Goal: Task Accomplishment & Management: Use online tool/utility

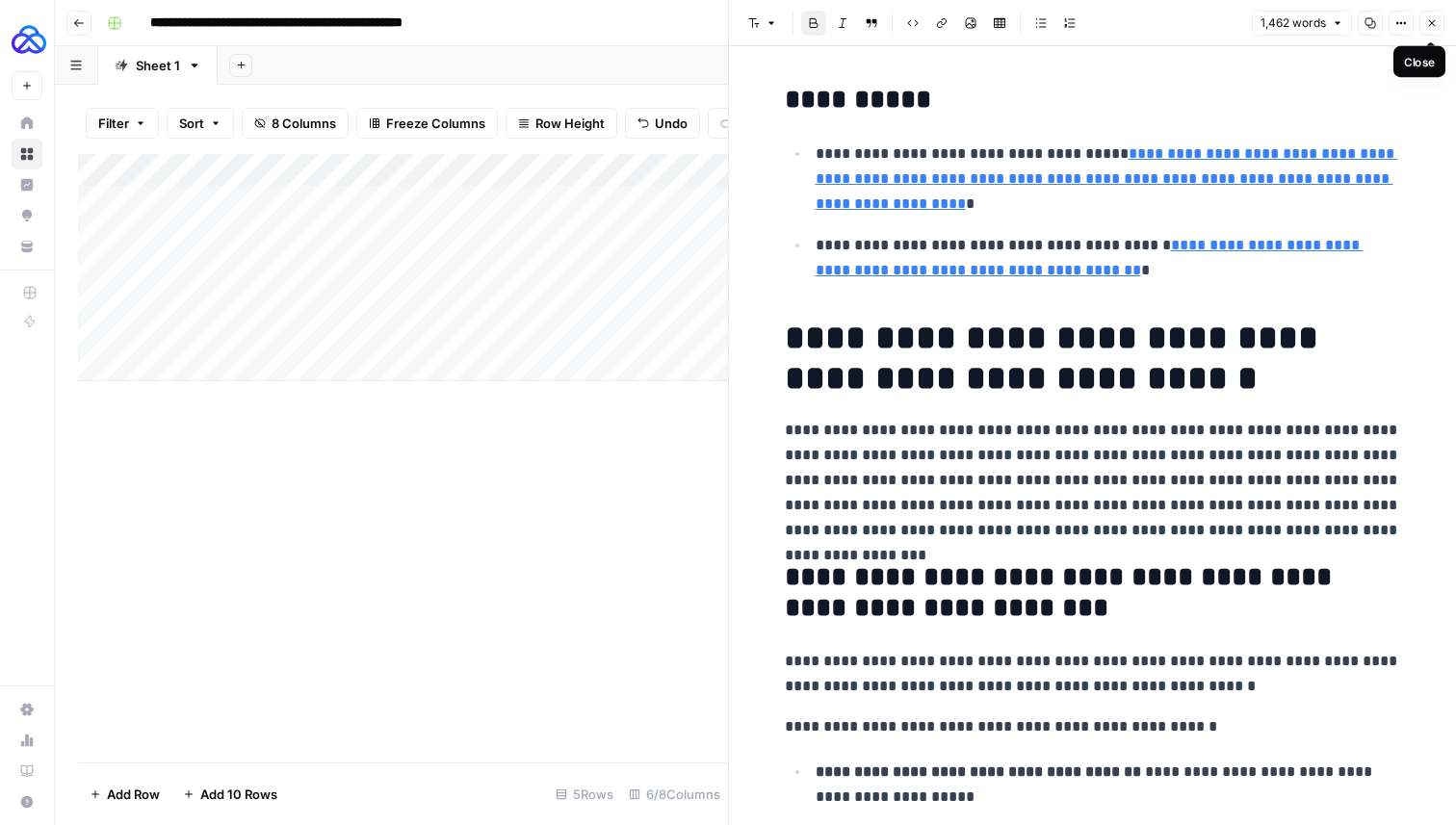
click at [1431, 31] on button "Close" at bounding box center [1431, 23] width 25 height 25
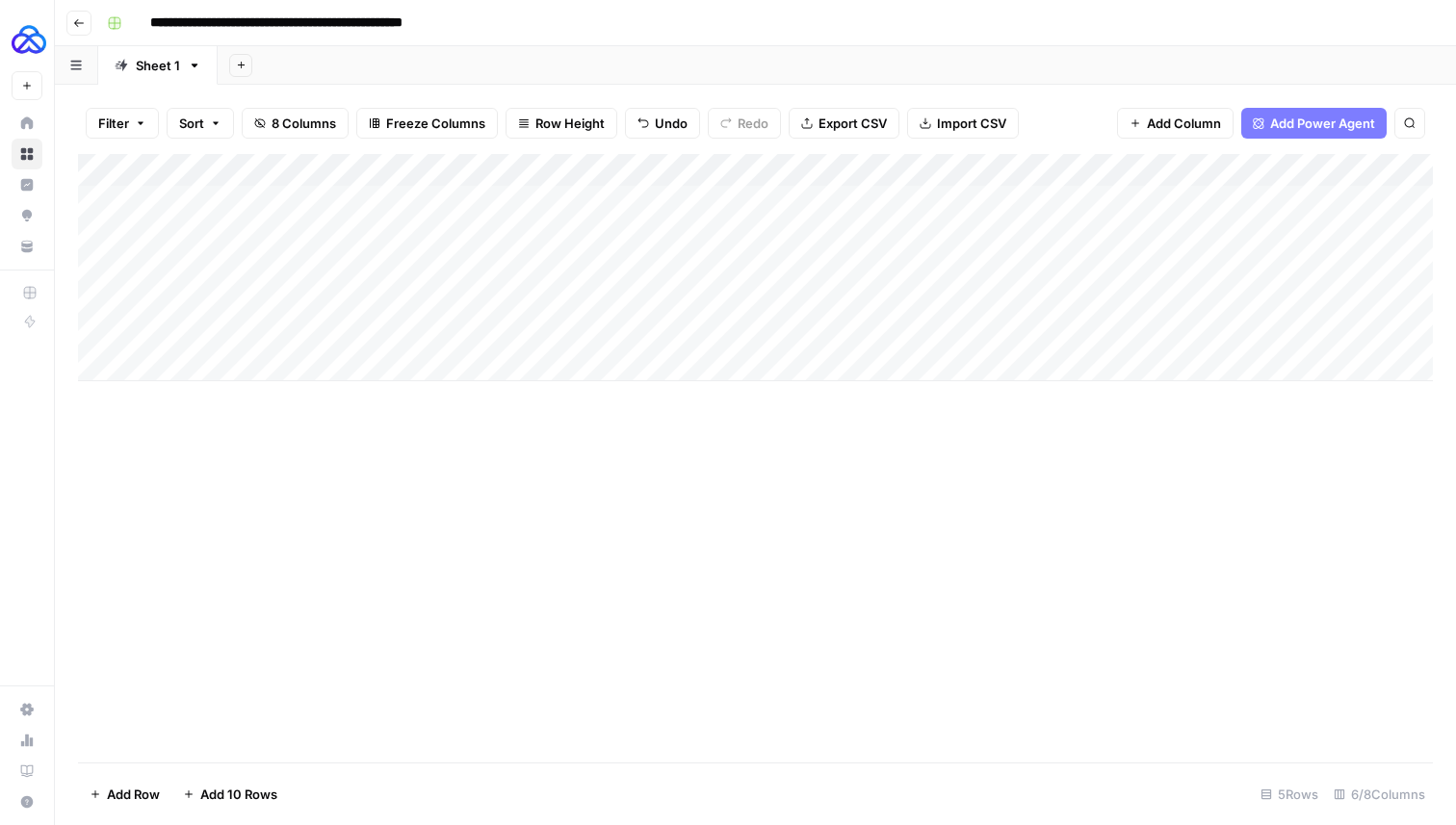
click at [294, 231] on div "Add Column" at bounding box center [754, 267] width 1354 height 227
click at [287, 327] on div "Add Column" at bounding box center [754, 267] width 1354 height 227
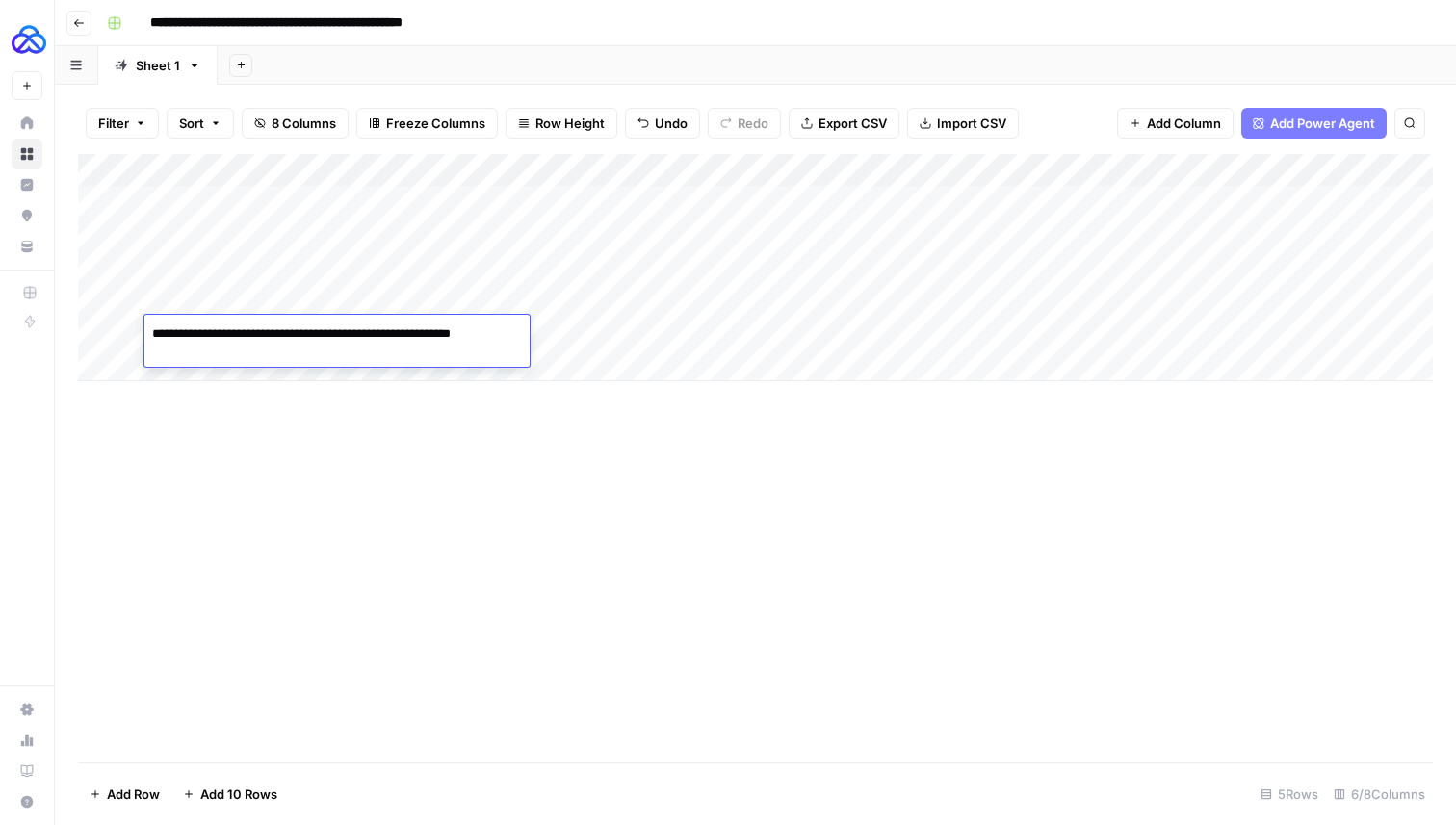
click at [310, 239] on div "Add Column" at bounding box center [754, 267] width 1354 height 227
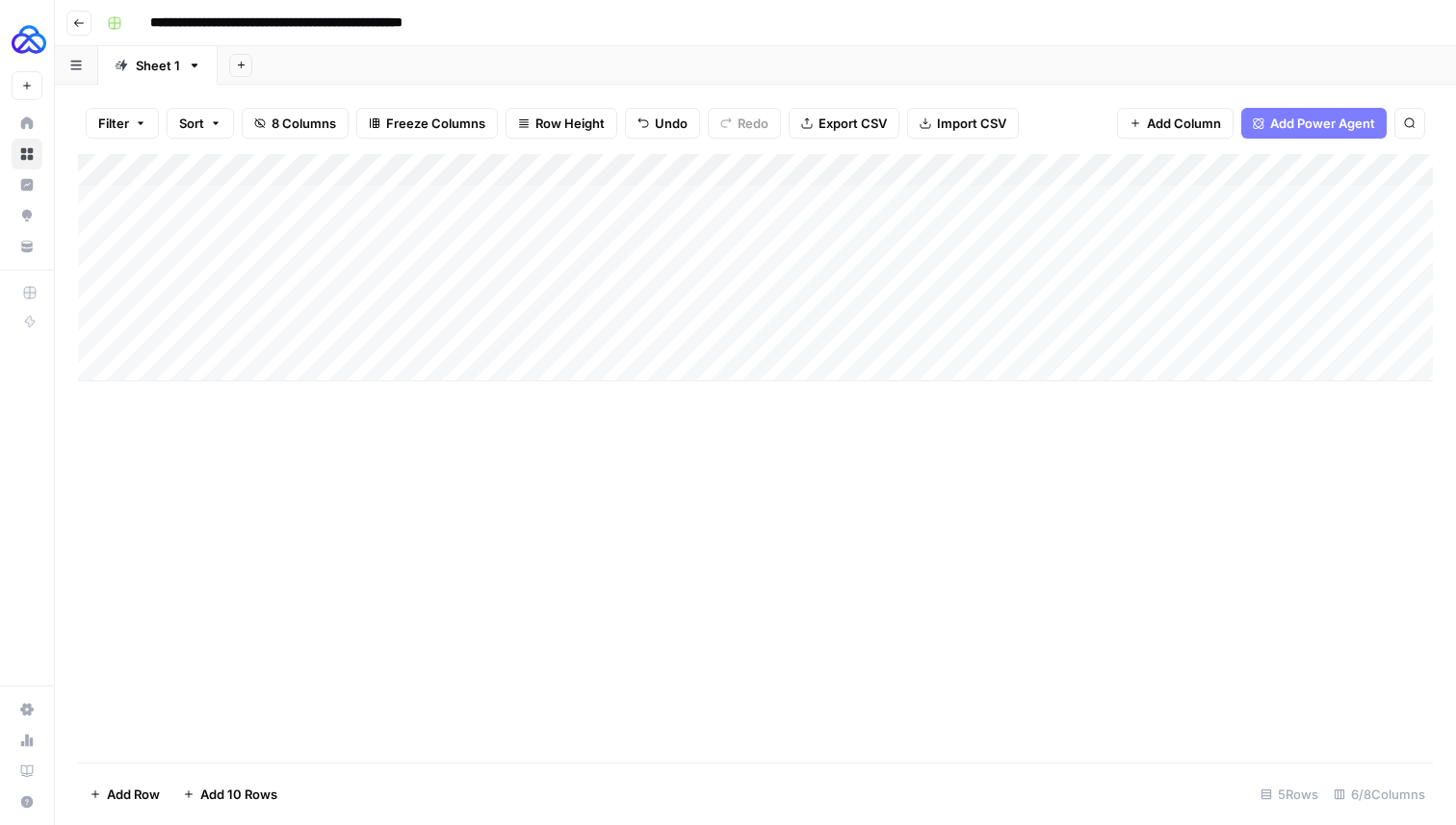
click at [310, 239] on div "Add Column" at bounding box center [754, 267] width 1354 height 227
click at [339, 416] on div "Add Column" at bounding box center [754, 458] width 1354 height 609
click at [1302, 229] on div "Add Column" at bounding box center [754, 267] width 1354 height 227
click at [1309, 333] on div "Add Column" at bounding box center [754, 267] width 1354 height 227
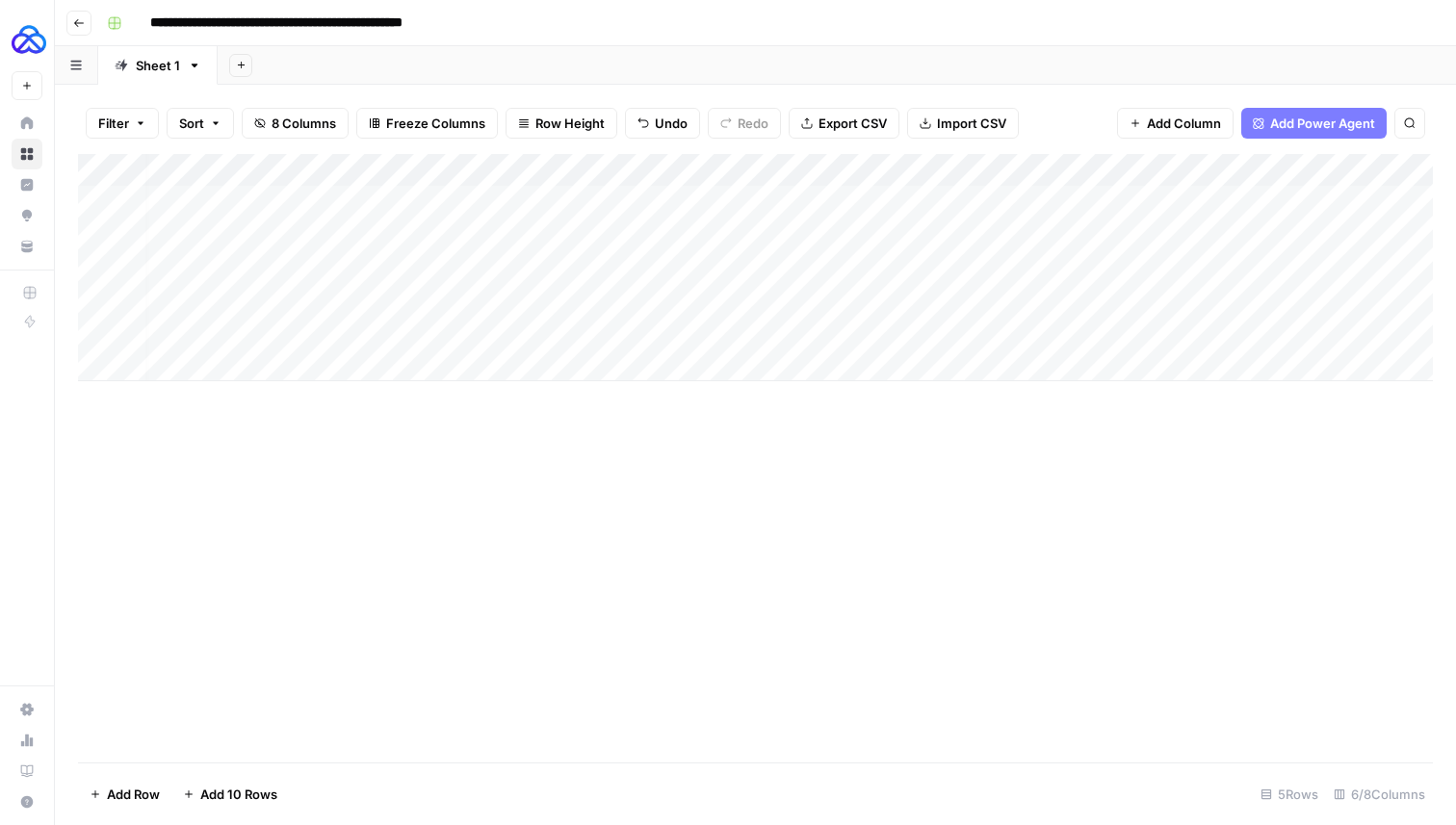
scroll to position [0, 0]
